Goal: Information Seeking & Learning: Learn about a topic

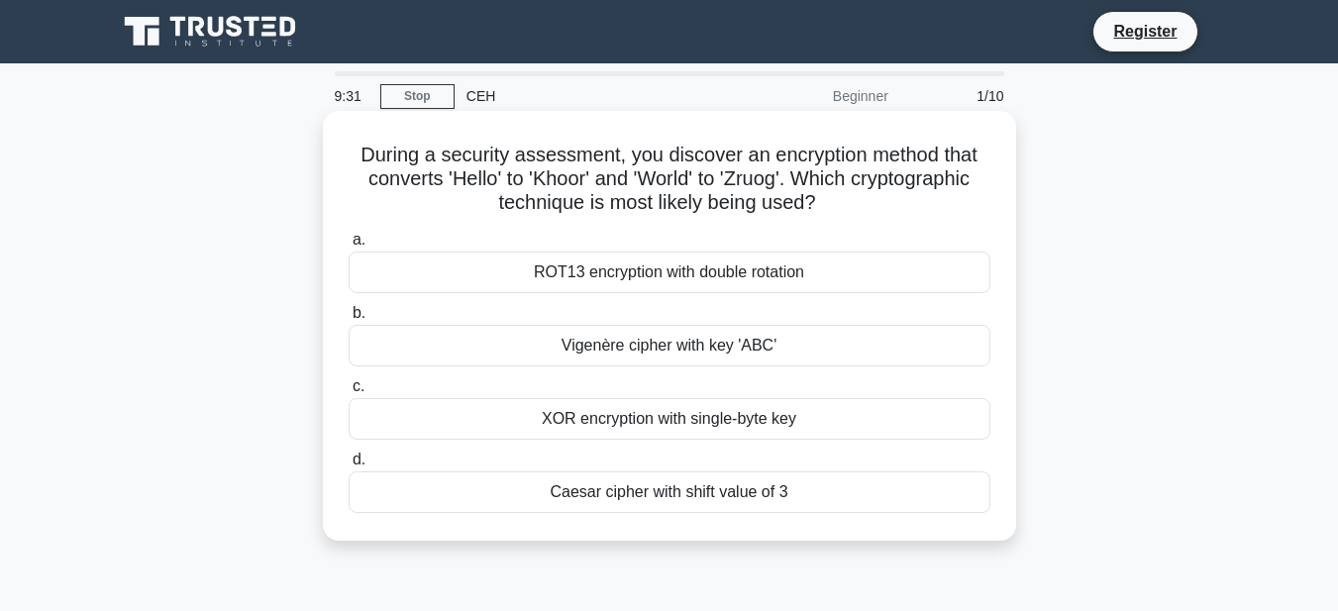
click at [637, 268] on div "ROT13 encryption with double rotation" at bounding box center [670, 273] width 642 height 42
click at [349, 247] on input "a. ROT13 encryption with double rotation" at bounding box center [349, 240] width 0 height 13
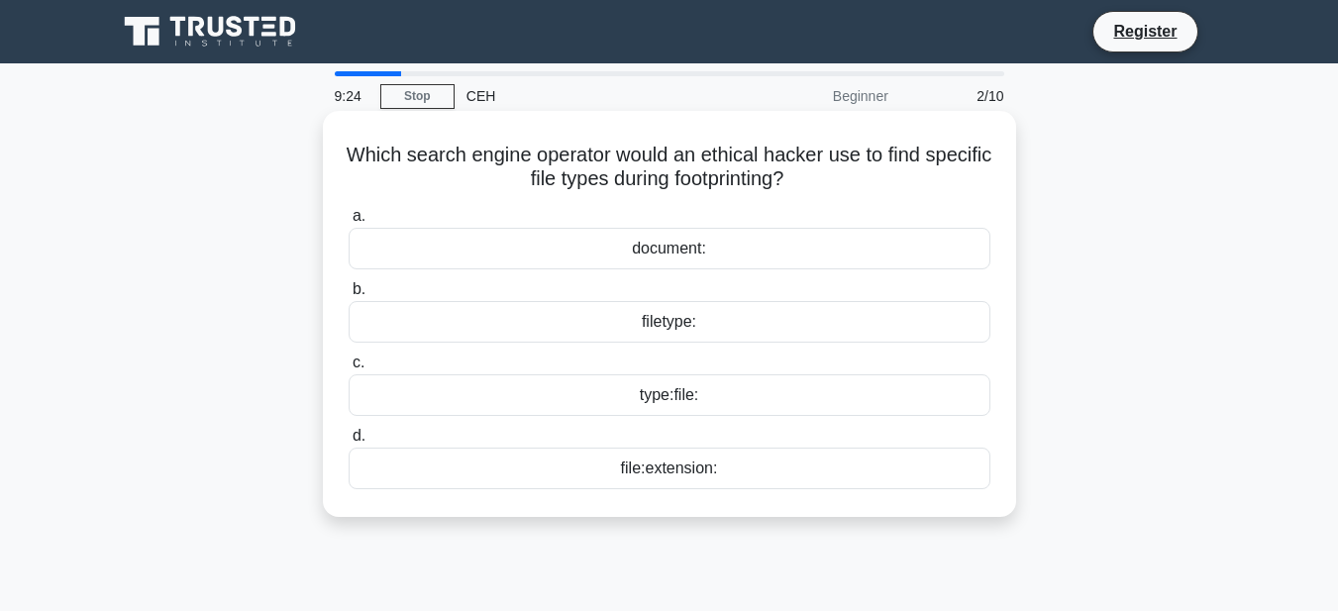
click at [569, 246] on div "document:" at bounding box center [670, 249] width 642 height 42
click at [349, 223] on input "a. document:" at bounding box center [349, 216] width 0 height 13
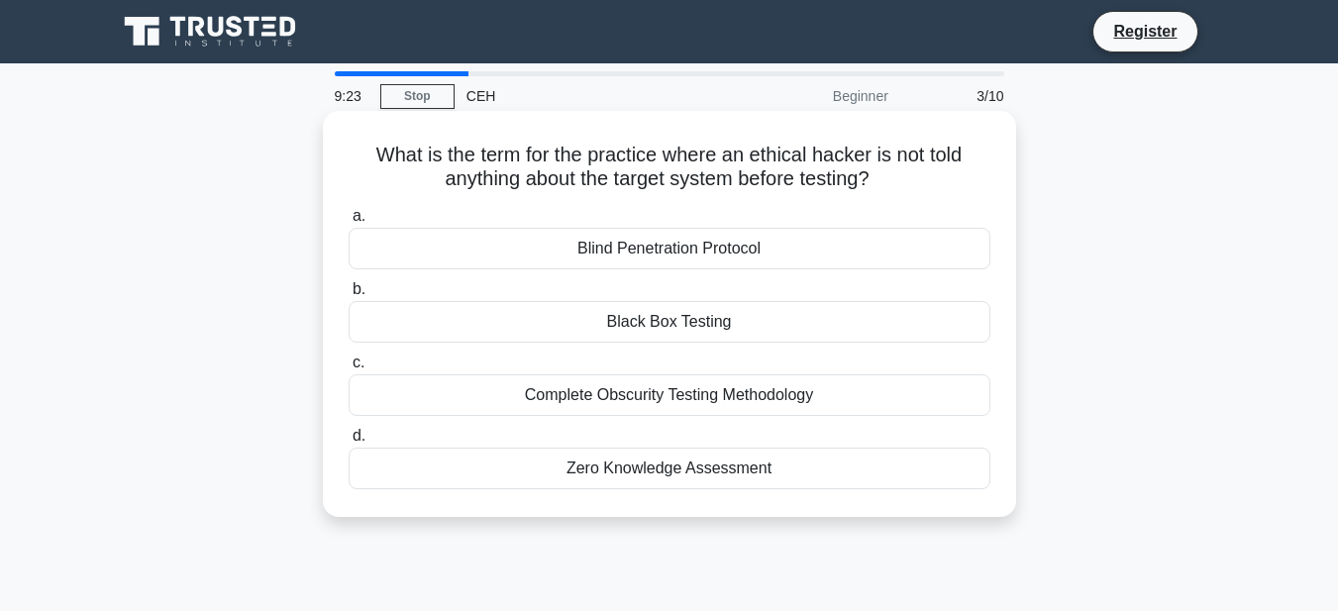
click at [571, 248] on div "Blind Penetration Protocol" at bounding box center [670, 249] width 642 height 42
click at [349, 223] on input "a. Blind Penetration Protocol" at bounding box center [349, 216] width 0 height 13
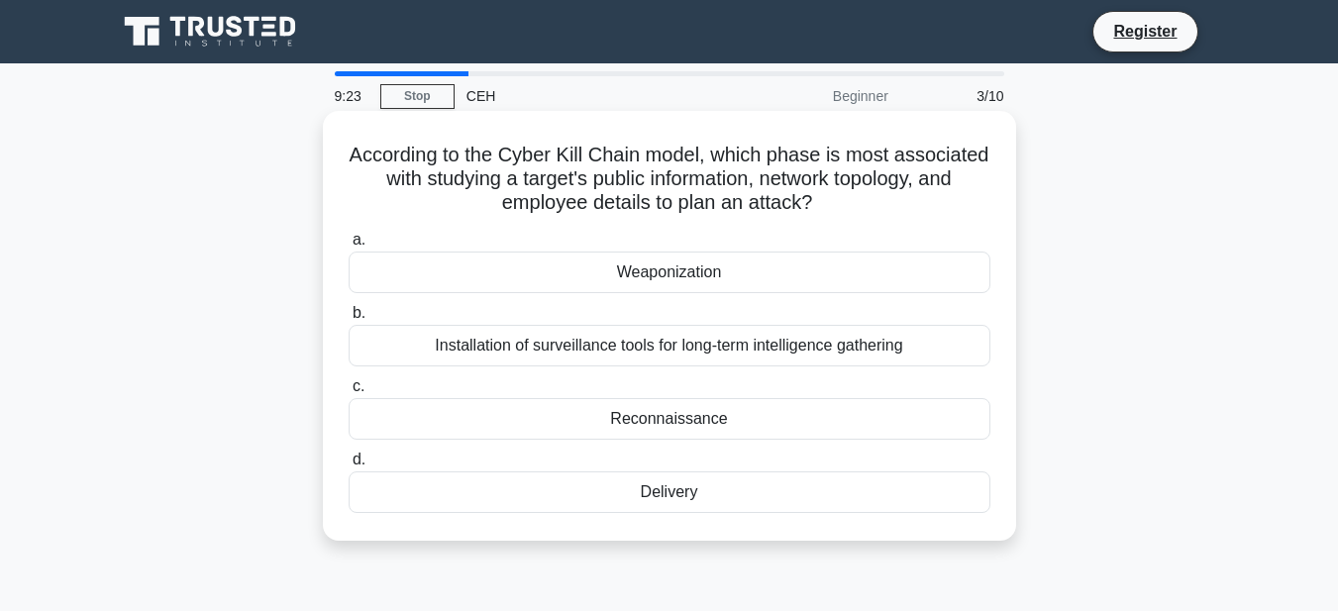
click at [573, 248] on label "a. Weaponization" at bounding box center [670, 260] width 642 height 65
click at [349, 247] on input "a. Weaponization" at bounding box center [349, 240] width 0 height 13
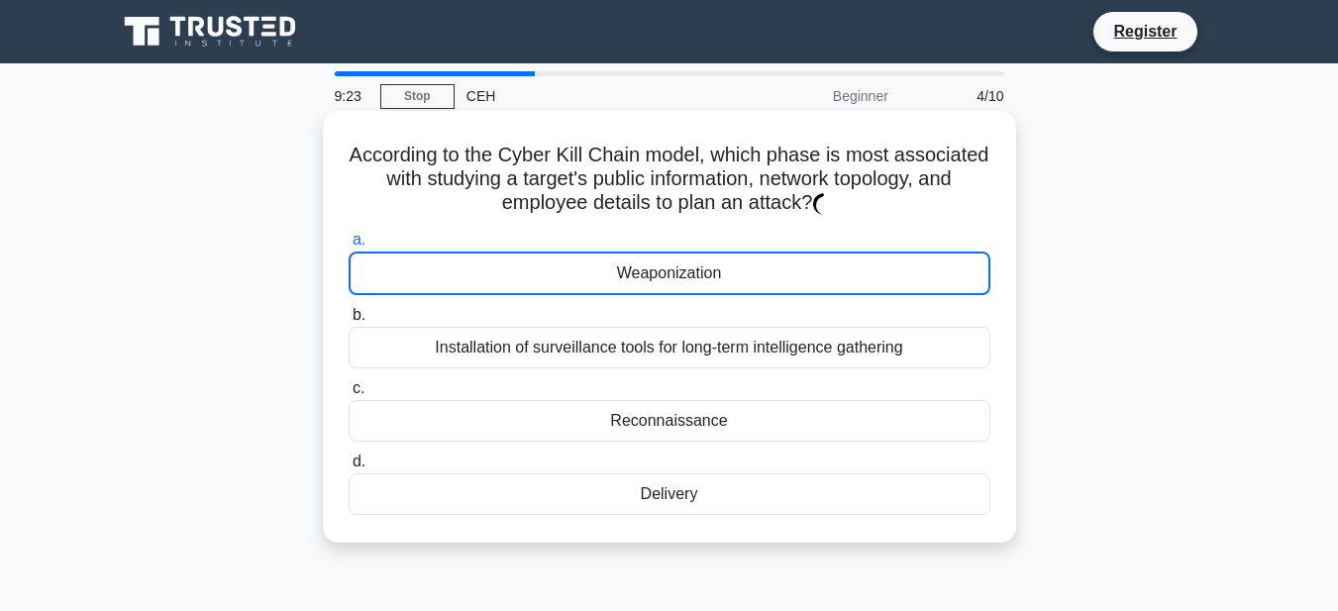
click at [573, 248] on label "a. Weaponization" at bounding box center [670, 261] width 642 height 67
click at [574, 250] on label "a. Weaponization" at bounding box center [670, 261] width 642 height 67
click at [349, 247] on input "a. Weaponization" at bounding box center [349, 240] width 0 height 13
click at [575, 251] on label "a. Weaponization" at bounding box center [670, 261] width 642 height 67
click at [349, 247] on input "a. Weaponization" at bounding box center [349, 240] width 0 height 13
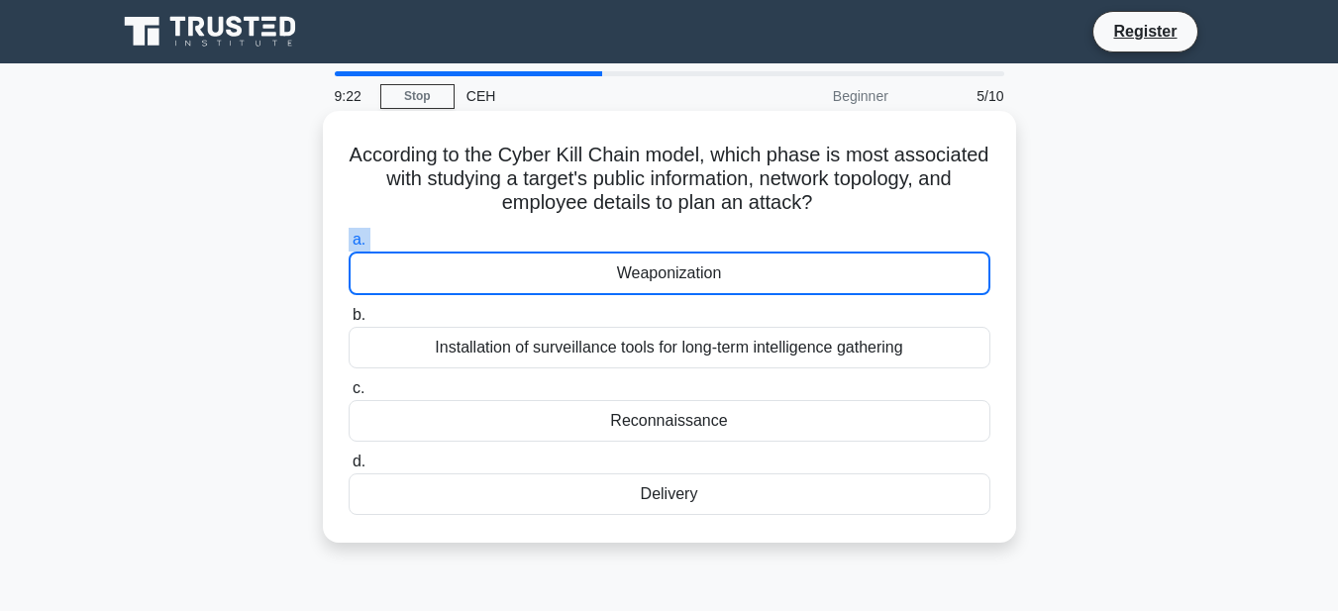
click at [574, 277] on div "Weaponization" at bounding box center [670, 274] width 642 height 44
click at [349, 247] on input "a. Weaponization" at bounding box center [349, 240] width 0 height 13
click at [575, 277] on div "Weaponization" at bounding box center [670, 274] width 642 height 44
click at [349, 247] on input "a. Weaponization" at bounding box center [349, 240] width 0 height 13
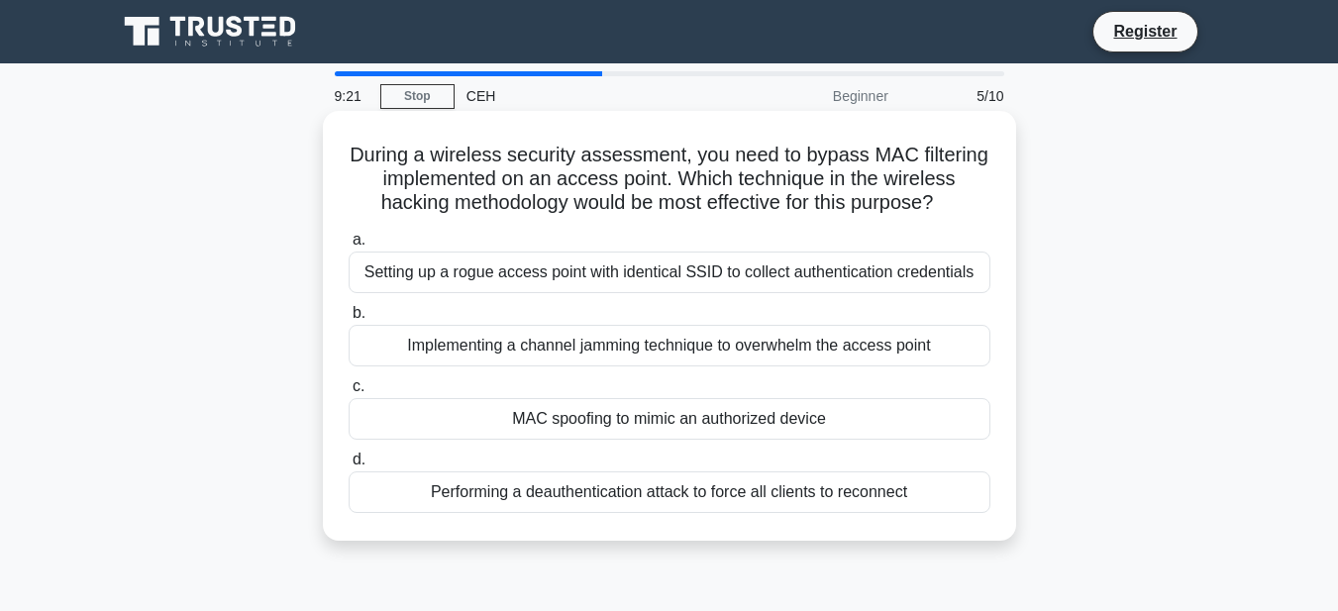
click at [575, 285] on div "Setting up a rogue access point with identical SSID to collect authentication c…" at bounding box center [670, 273] width 642 height 42
click at [349, 247] on input "a. Setting up a rogue access point with identical SSID to collect authenticatio…" at bounding box center [349, 240] width 0 height 13
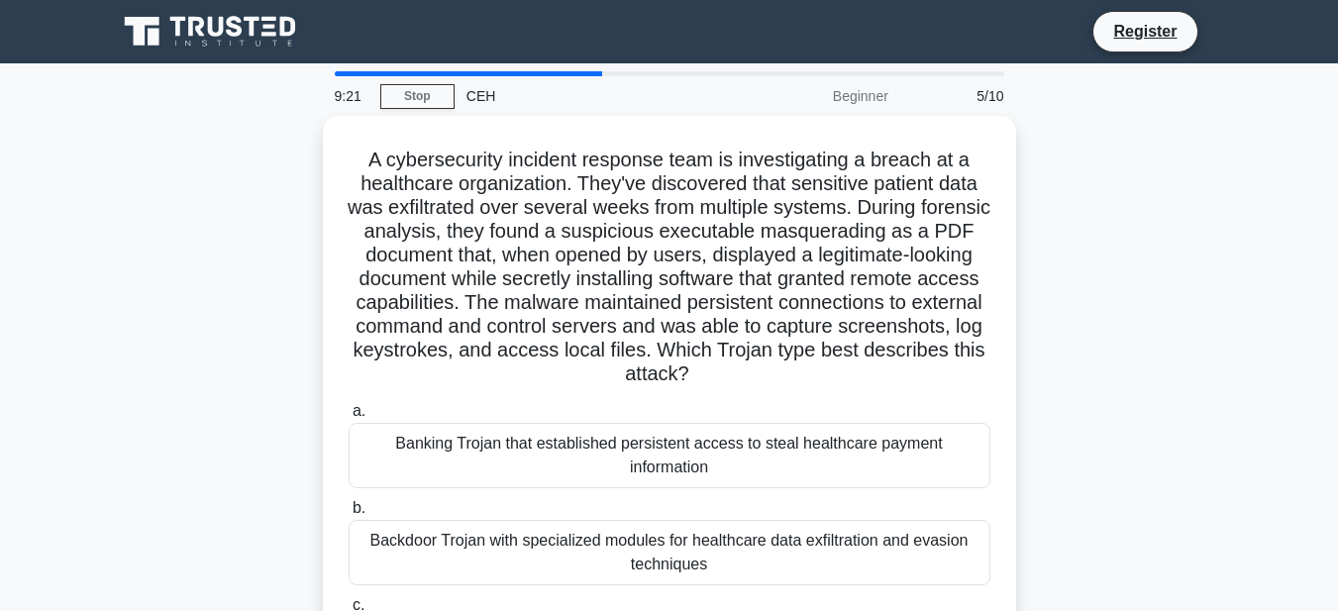
click at [570, 291] on h5 "A cybersecurity incident response team is investigating a breach at a healthcar…" at bounding box center [670, 268] width 646 height 240
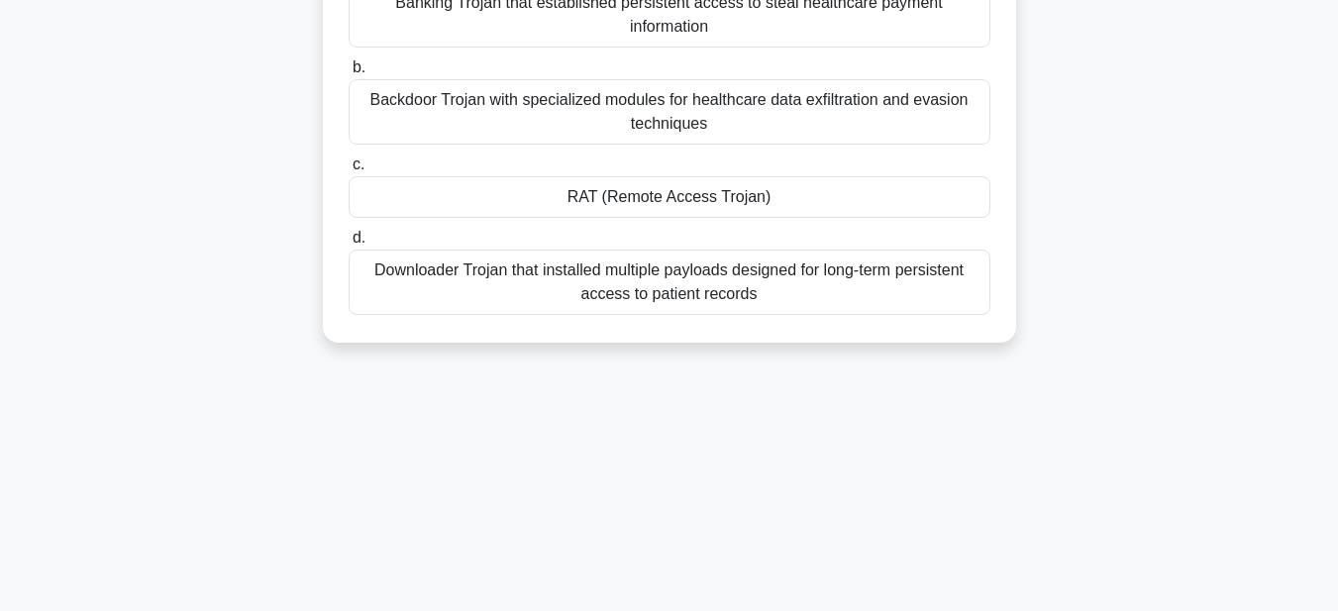
scroll to position [360, 0]
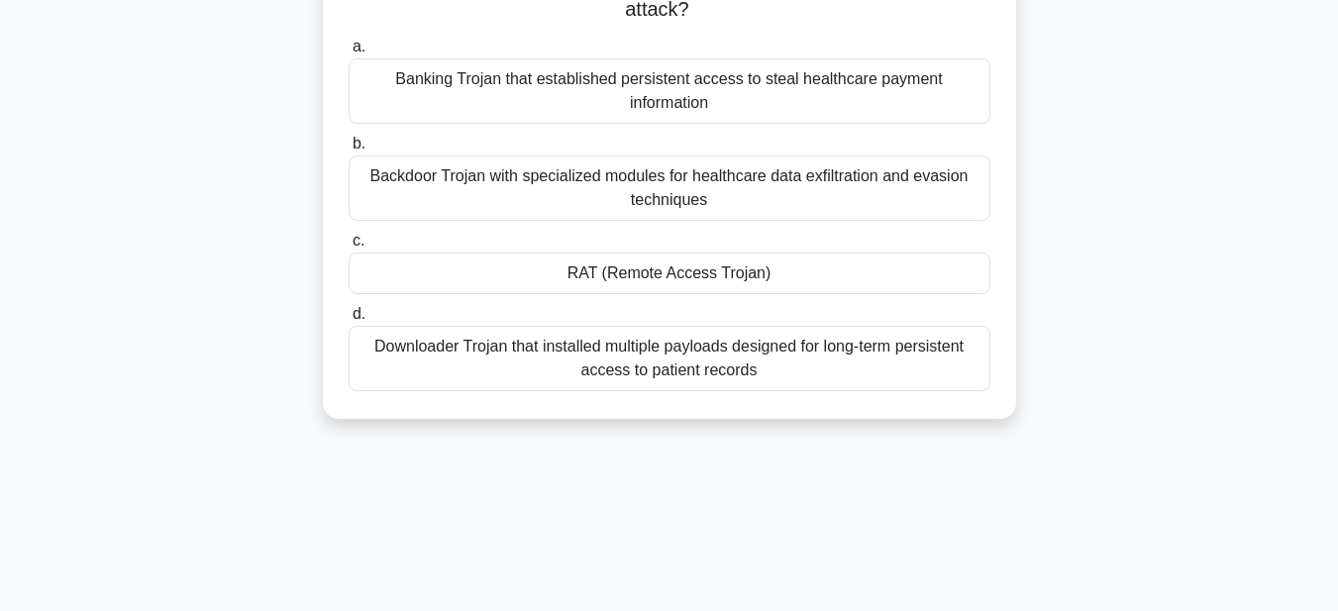
click at [650, 84] on div "Banking Trojan that established persistent access to steal healthcare payment i…" at bounding box center [670, 90] width 642 height 65
click at [349, 53] on input "a. Banking Trojan that established persistent access to steal healthcare paymen…" at bounding box center [349, 47] width 0 height 13
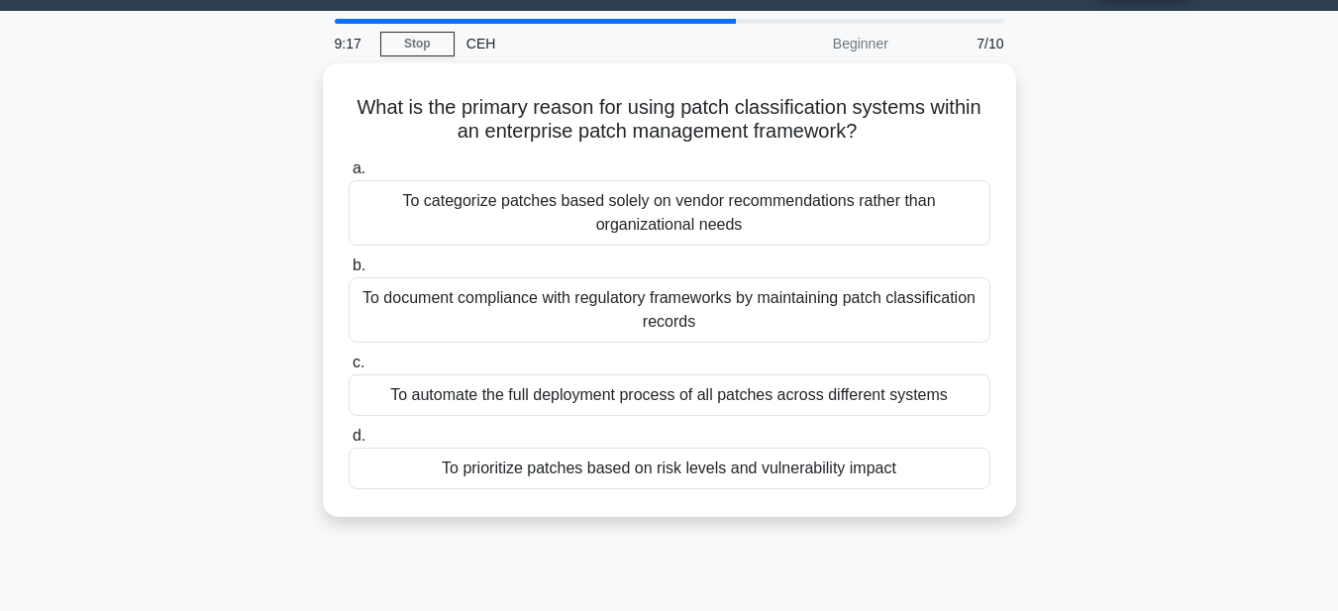
scroll to position [0, 0]
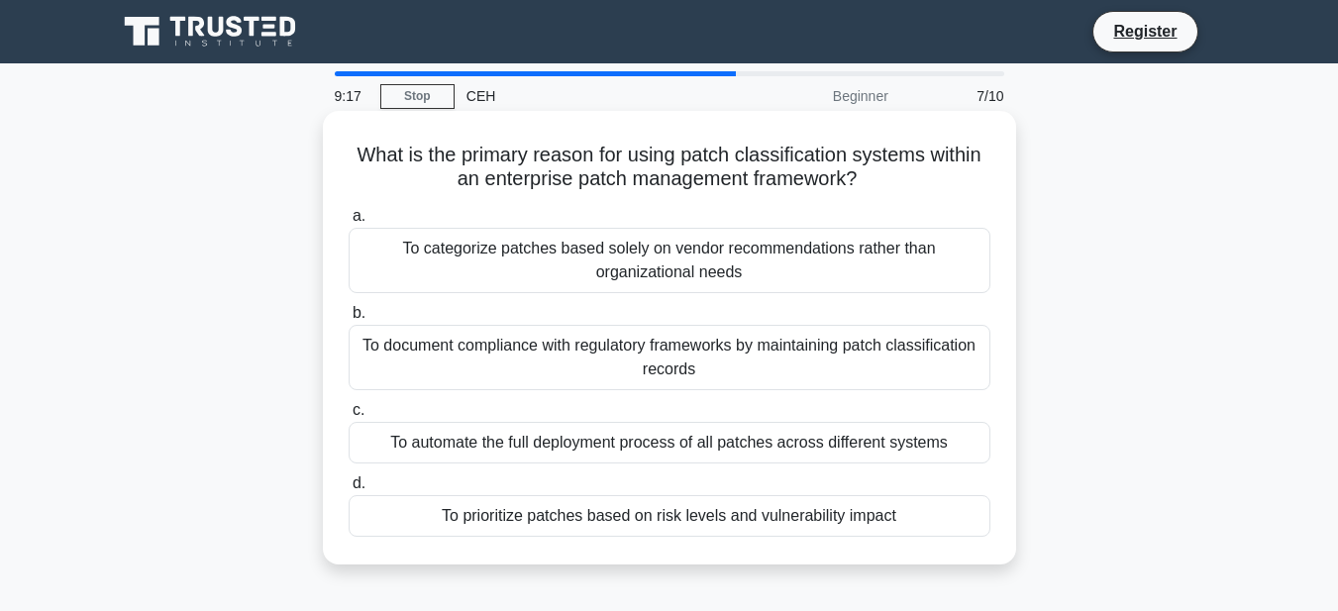
click at [595, 277] on div "To categorize patches based solely on vendor recommendations rather than organi…" at bounding box center [670, 260] width 642 height 65
click at [349, 223] on input "a. To categorize patches based solely on vendor recommendations rather than org…" at bounding box center [349, 216] width 0 height 13
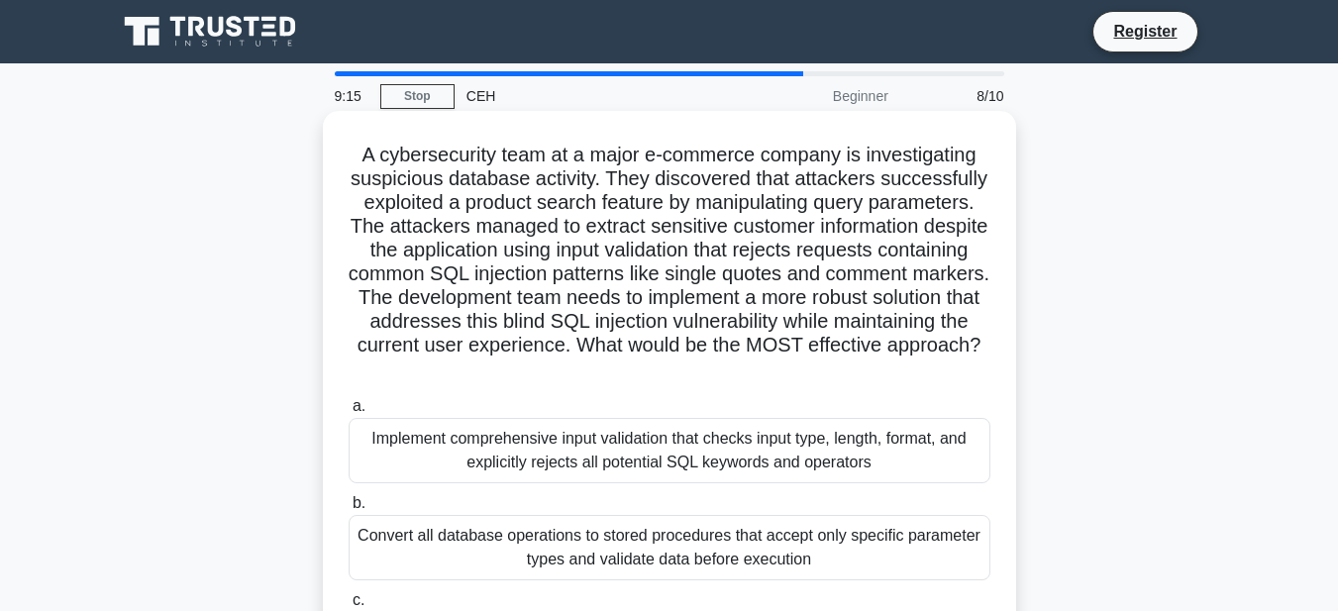
click at [576, 465] on div "Implement comprehensive input validation that checks input type, length, format…" at bounding box center [670, 450] width 642 height 65
click at [581, 463] on div "Implement comprehensive input validation that checks input type, length, format…" at bounding box center [670, 450] width 642 height 65
click at [349, 413] on input "a. Implement comprehensive input validation that checks input type, length, for…" at bounding box center [349, 406] width 0 height 13
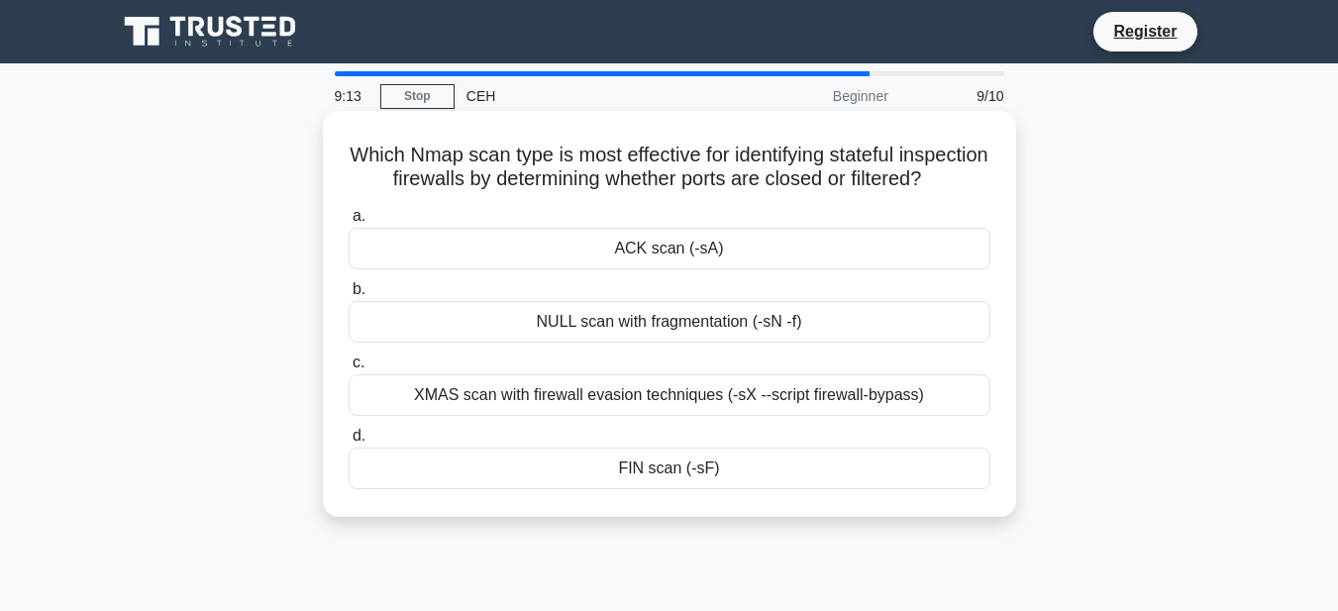
click at [574, 269] on div "ACK scan (-sA)" at bounding box center [670, 249] width 642 height 42
click at [349, 223] on input "a. ACK scan (-sA)" at bounding box center [349, 216] width 0 height 13
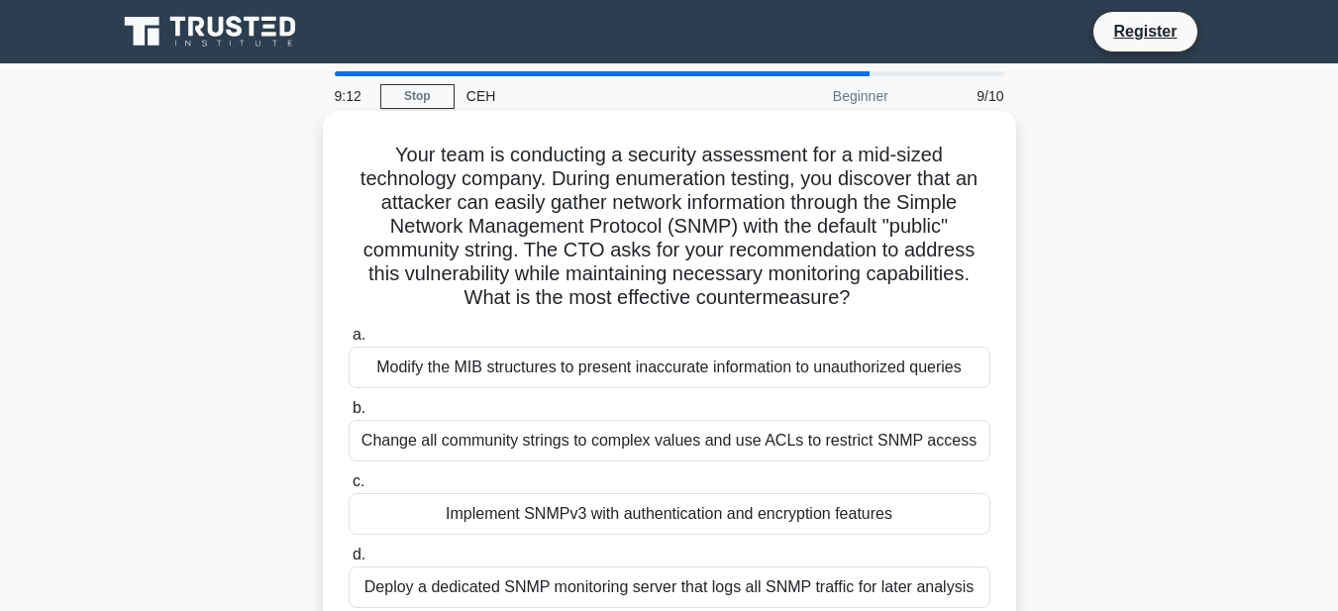
click at [584, 381] on div "Modify the MIB structures to present inaccurate information to unauthorized que…" at bounding box center [670, 368] width 642 height 42
click at [349, 342] on input "a. Modify the MIB structures to present inaccurate information to unauthorized …" at bounding box center [349, 335] width 0 height 13
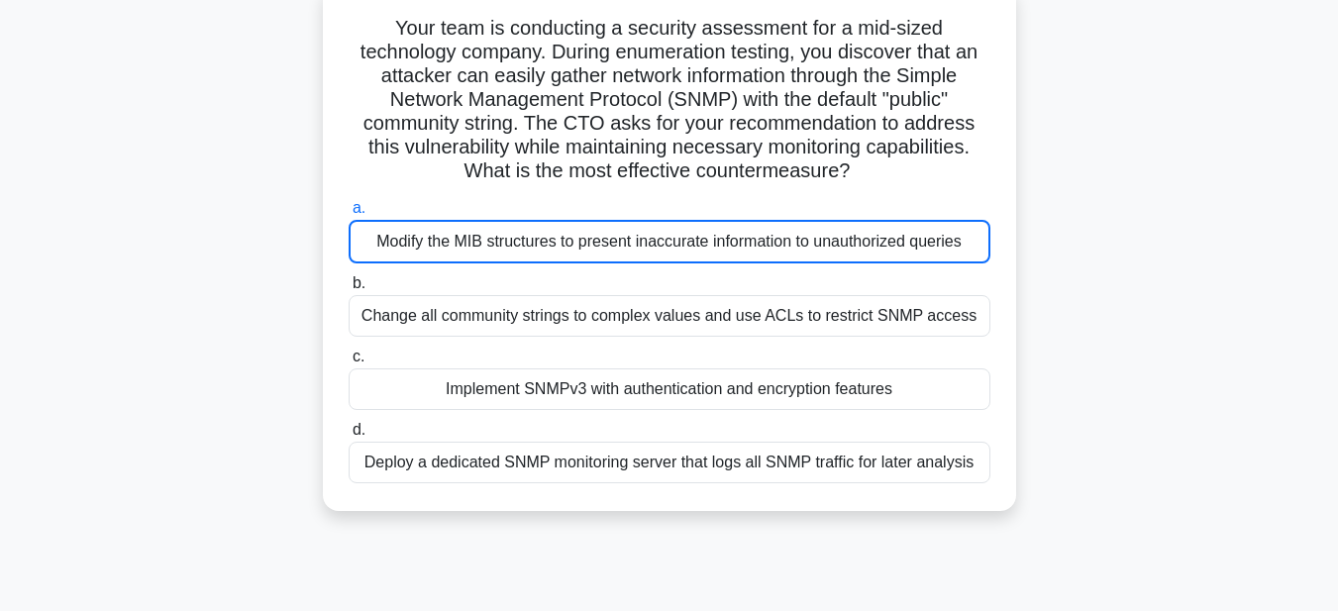
scroll to position [198, 0]
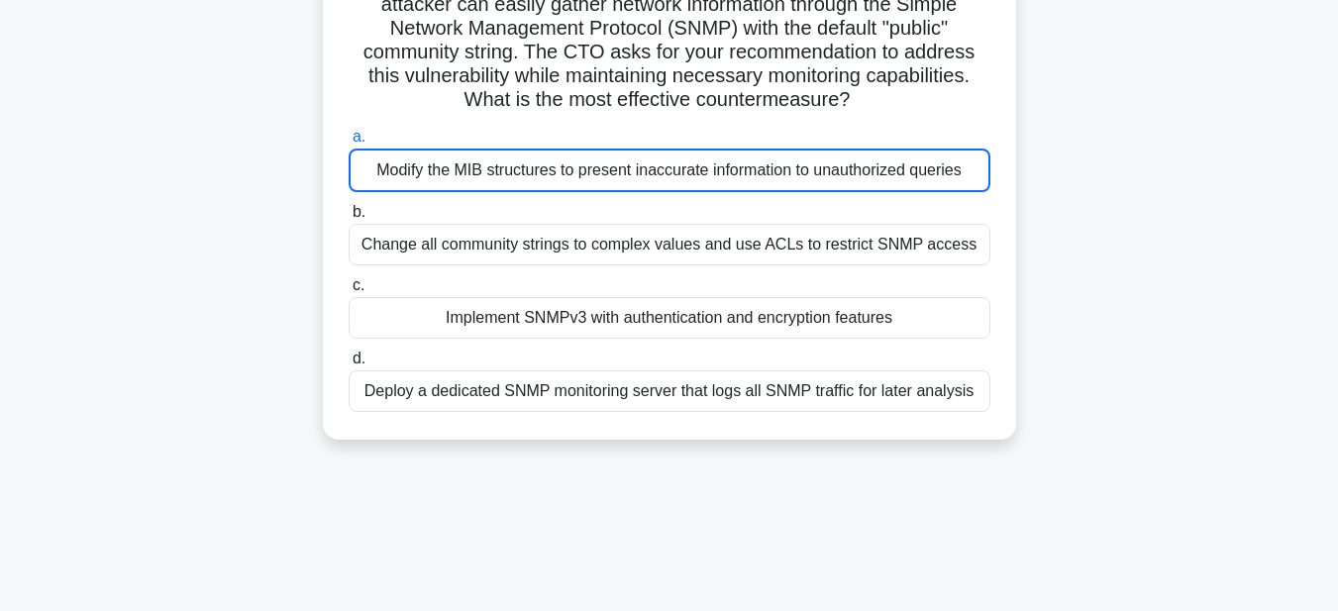
click at [587, 163] on div "Modify the MIB structures to present inaccurate information to unauthorized que…" at bounding box center [670, 171] width 642 height 44
click at [349, 144] on input "a. Modify the MIB structures to present inaccurate information to unauthorized …" at bounding box center [349, 137] width 0 height 13
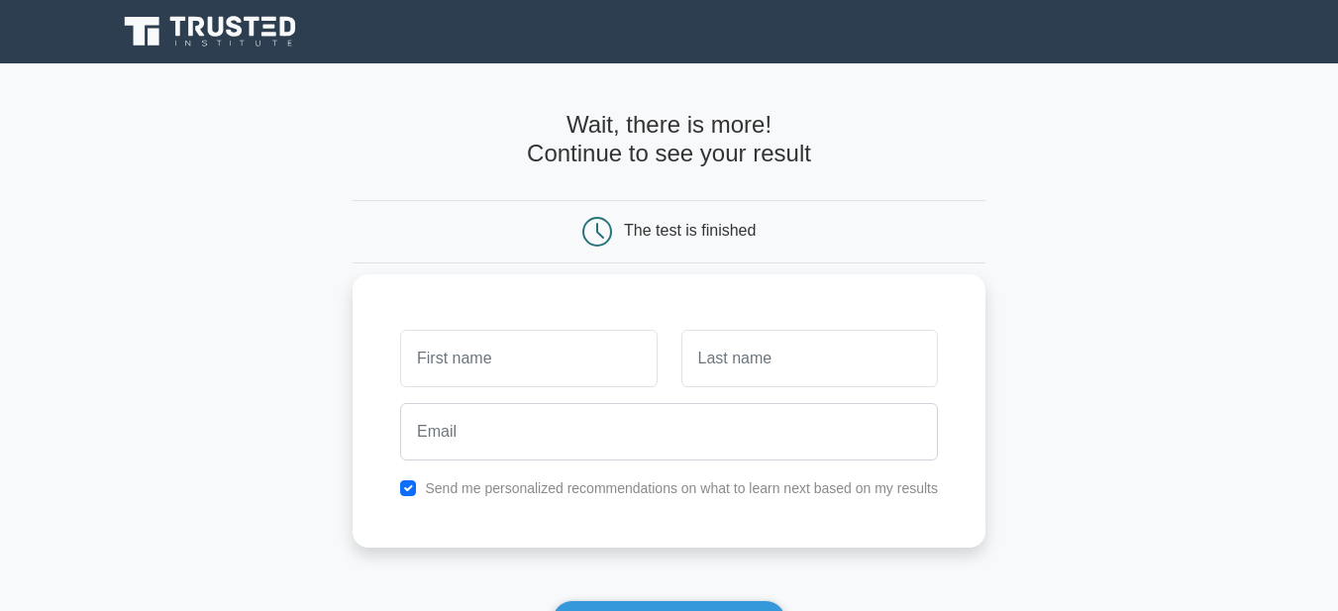
click at [535, 358] on input "text" at bounding box center [528, 358] width 257 height 57
click at [538, 355] on input "text" at bounding box center [528, 358] width 257 height 57
type input "ha"
click at [692, 350] on input "text" at bounding box center [809, 358] width 257 height 57
type input "hah"
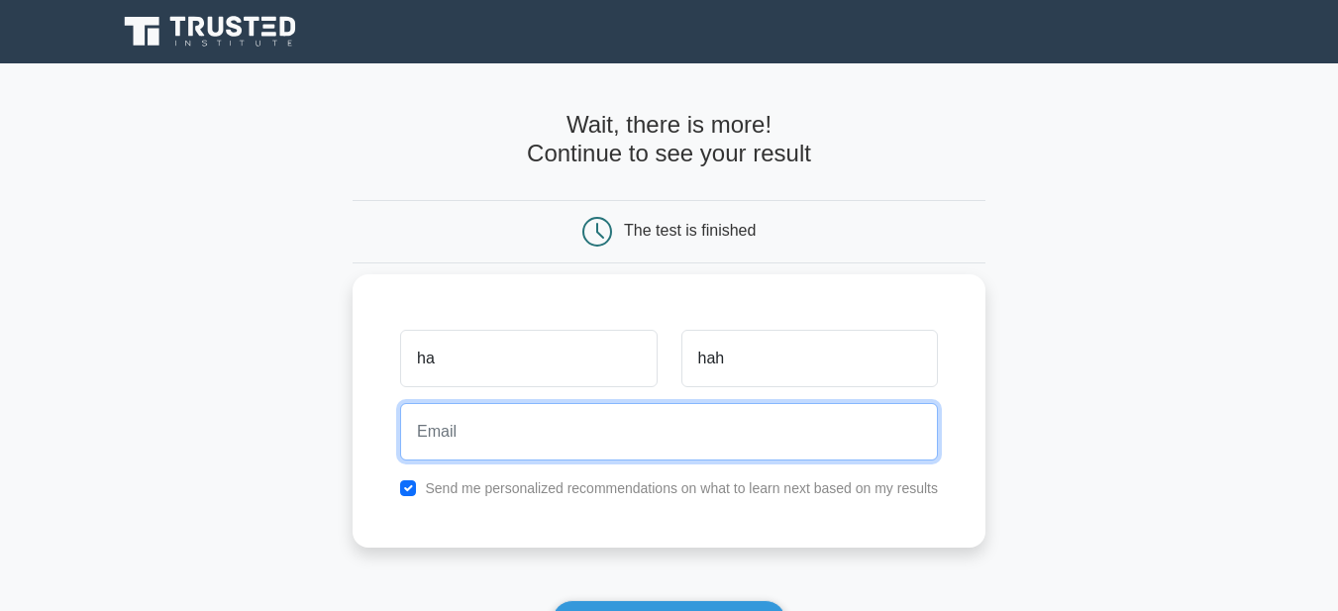
click at [687, 441] on input "email" at bounding box center [669, 431] width 538 height 57
click at [666, 439] on input "email" at bounding box center [669, 431] width 538 height 57
click at [668, 438] on input "email" at bounding box center [669, 431] width 538 height 57
click at [668, 437] on input "email" at bounding box center [669, 431] width 538 height 57
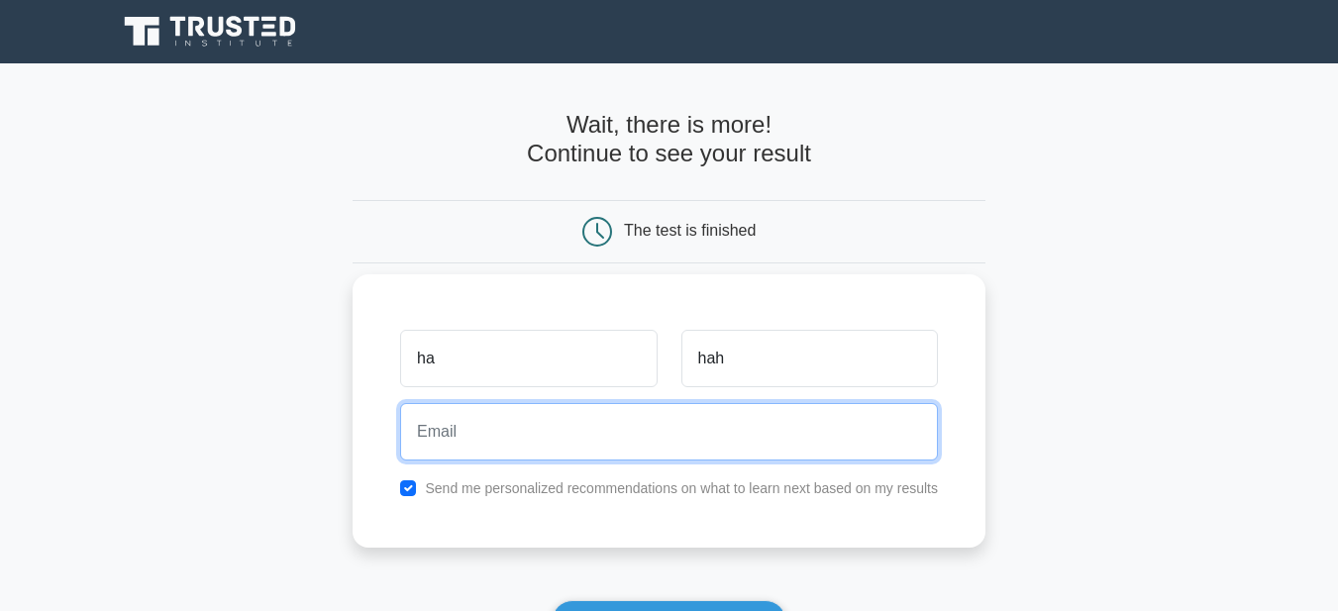
click at [668, 437] on input "email" at bounding box center [669, 431] width 538 height 57
type input "siratshoaib30@gamil.com"
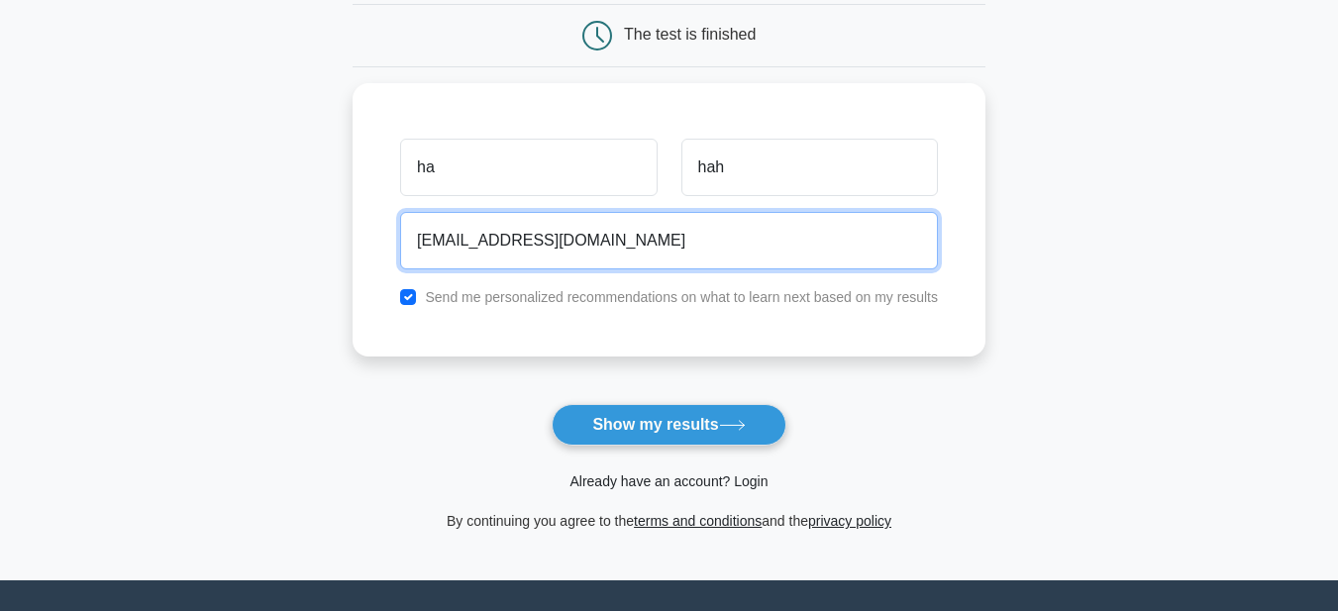
scroll to position [198, 0]
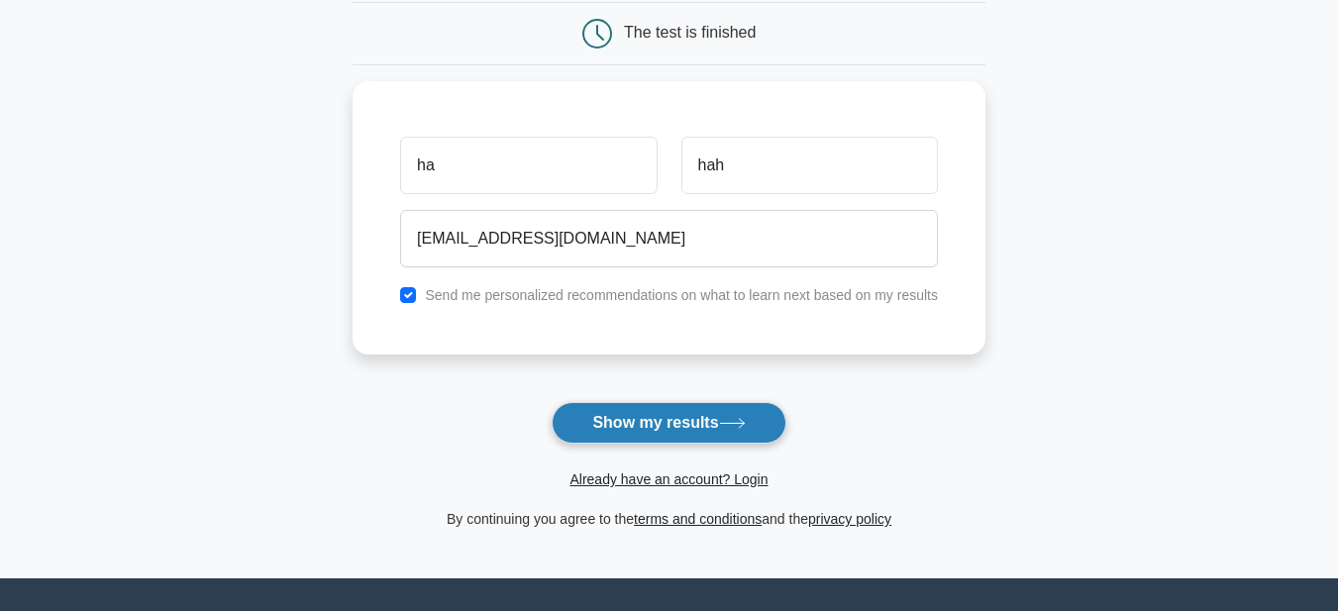
click at [661, 408] on button "Show my results" at bounding box center [669, 423] width 234 height 42
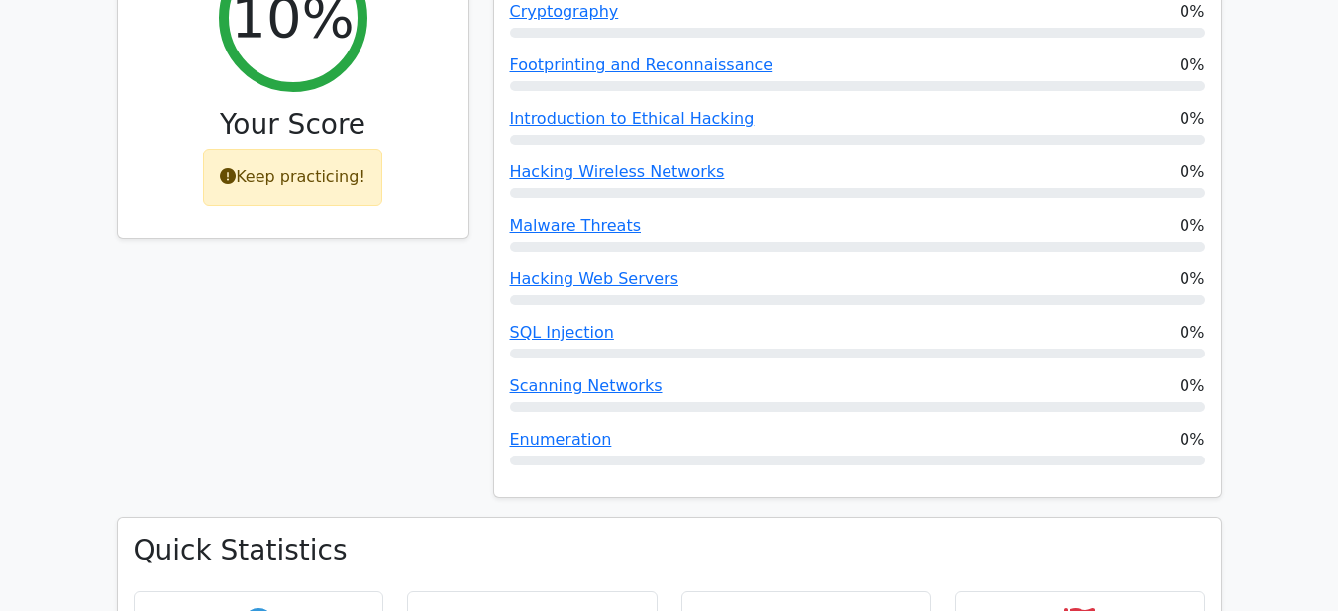
scroll to position [991, 0]
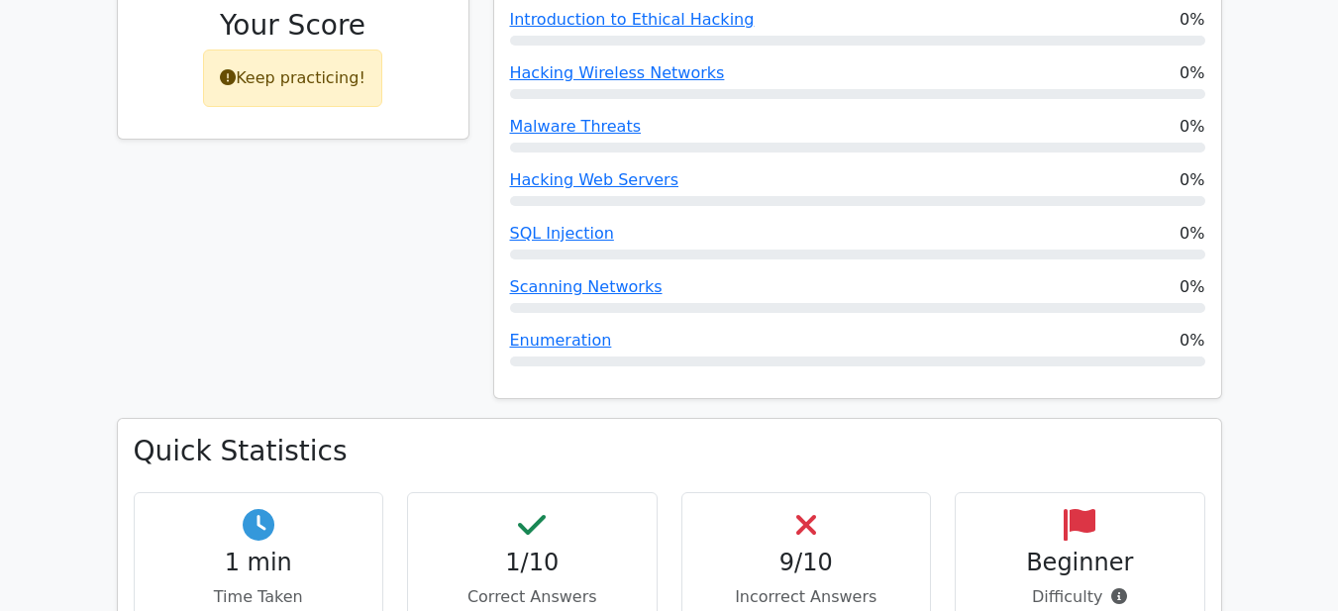
click at [523, 509] on icon at bounding box center [532, 525] width 28 height 32
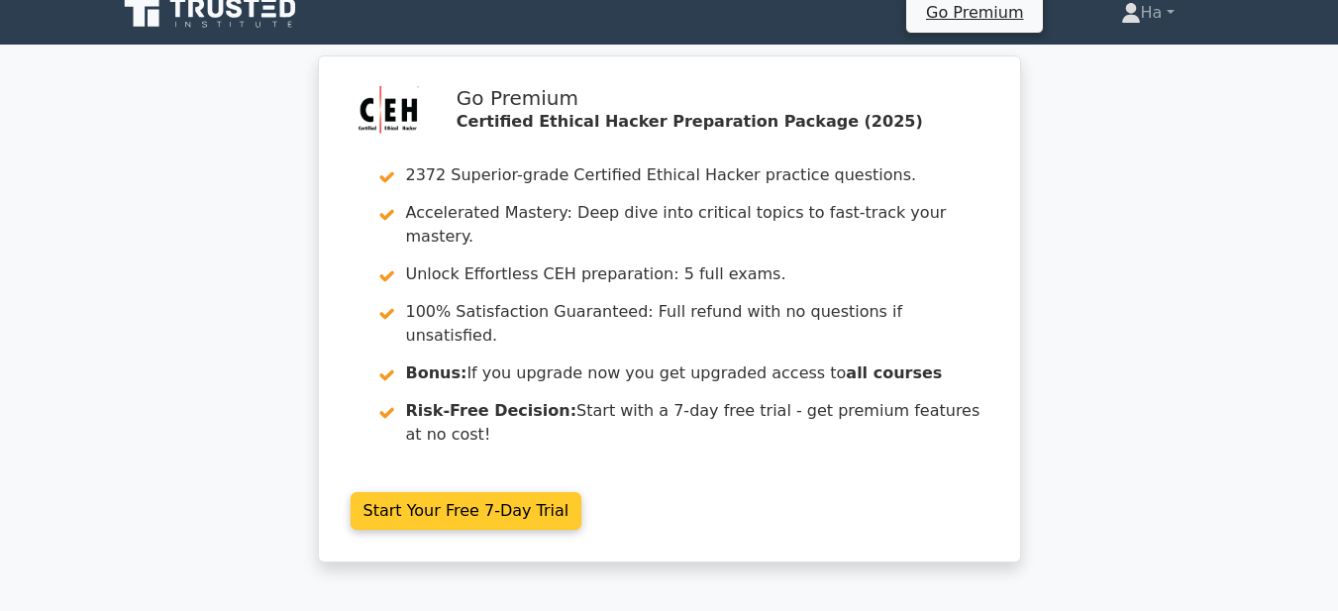
scroll to position [0, 0]
